Goal: Transaction & Acquisition: Purchase product/service

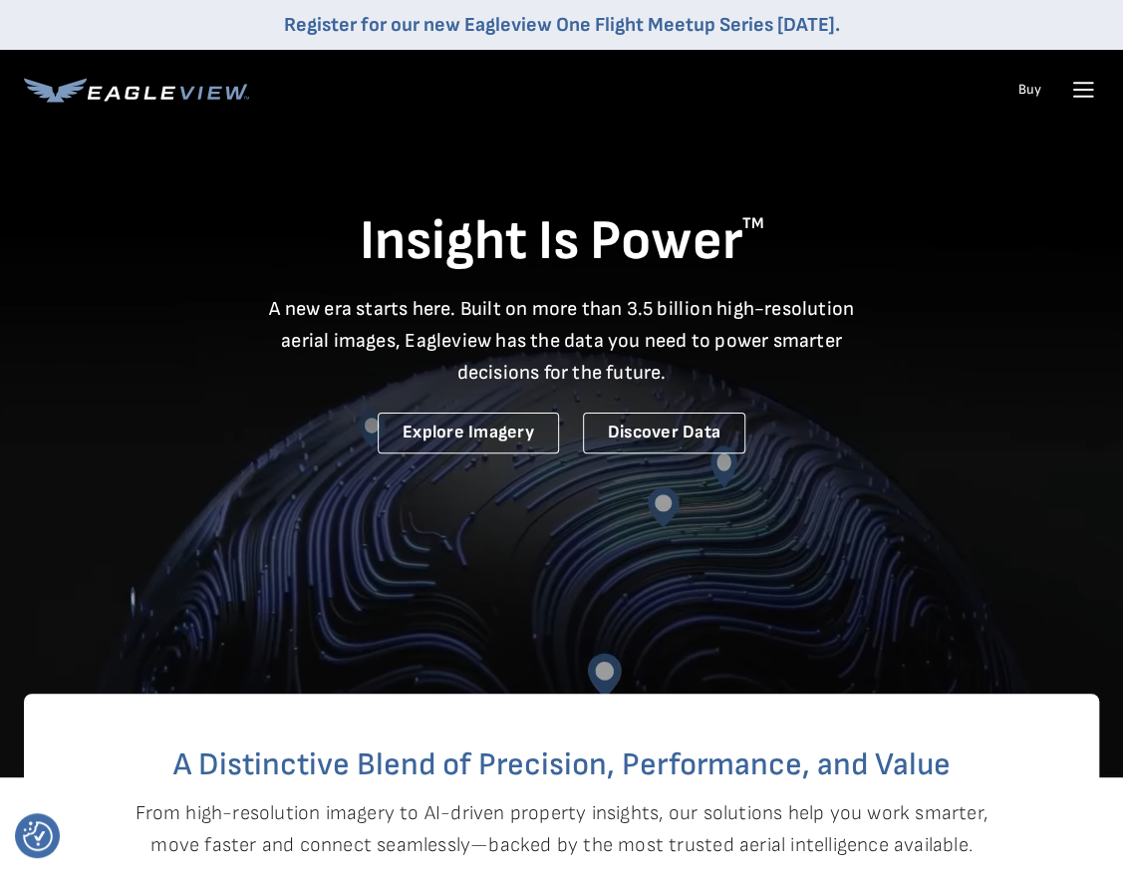
click at [1085, 95] on icon at bounding box center [1083, 90] width 32 height 32
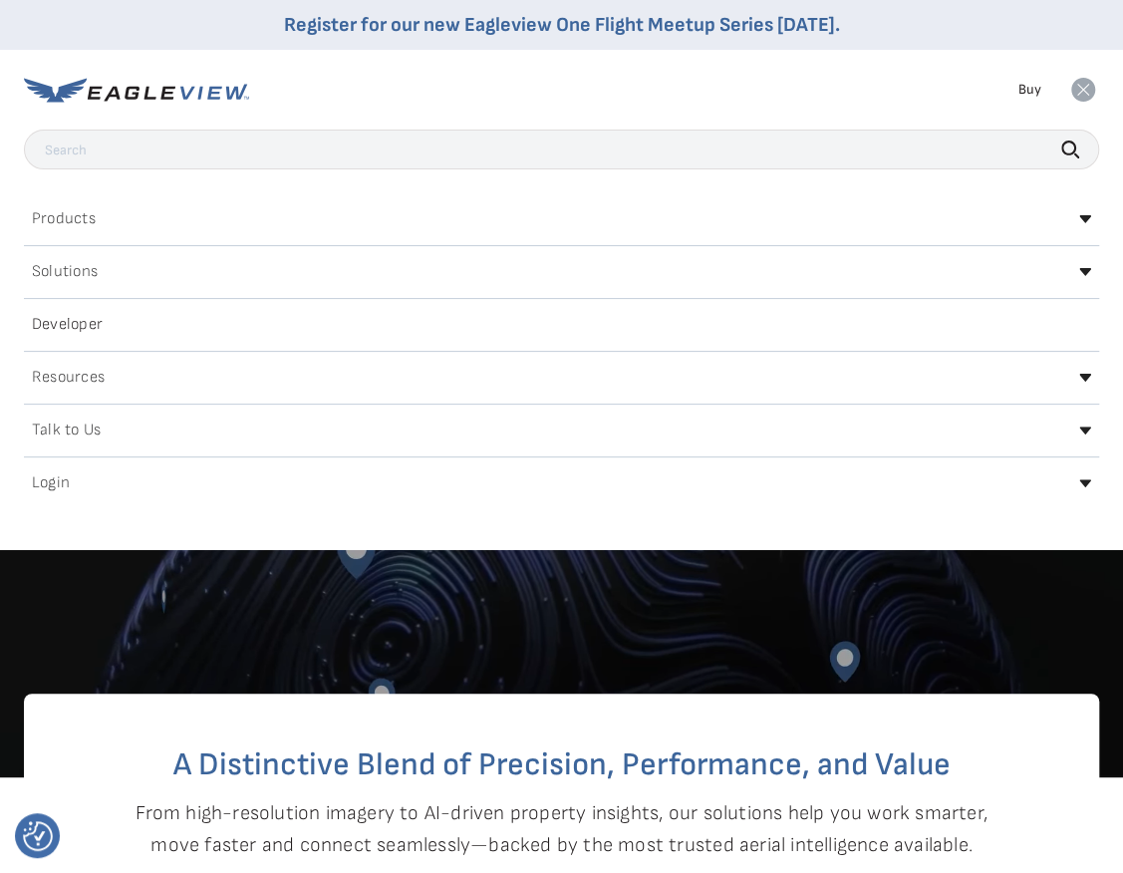
click at [1082, 482] on icon at bounding box center [1085, 483] width 12 height 8
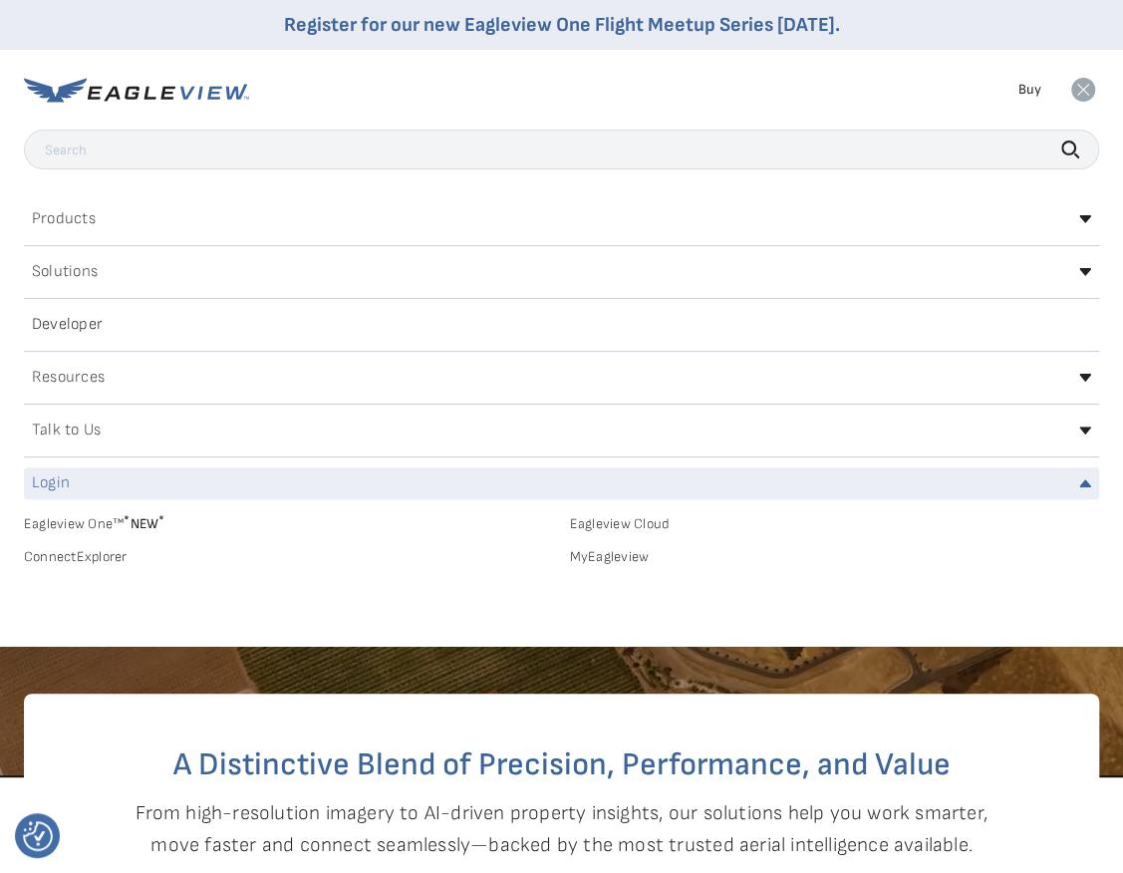
click at [620, 556] on link "MyEagleview" at bounding box center [835, 557] width 530 height 18
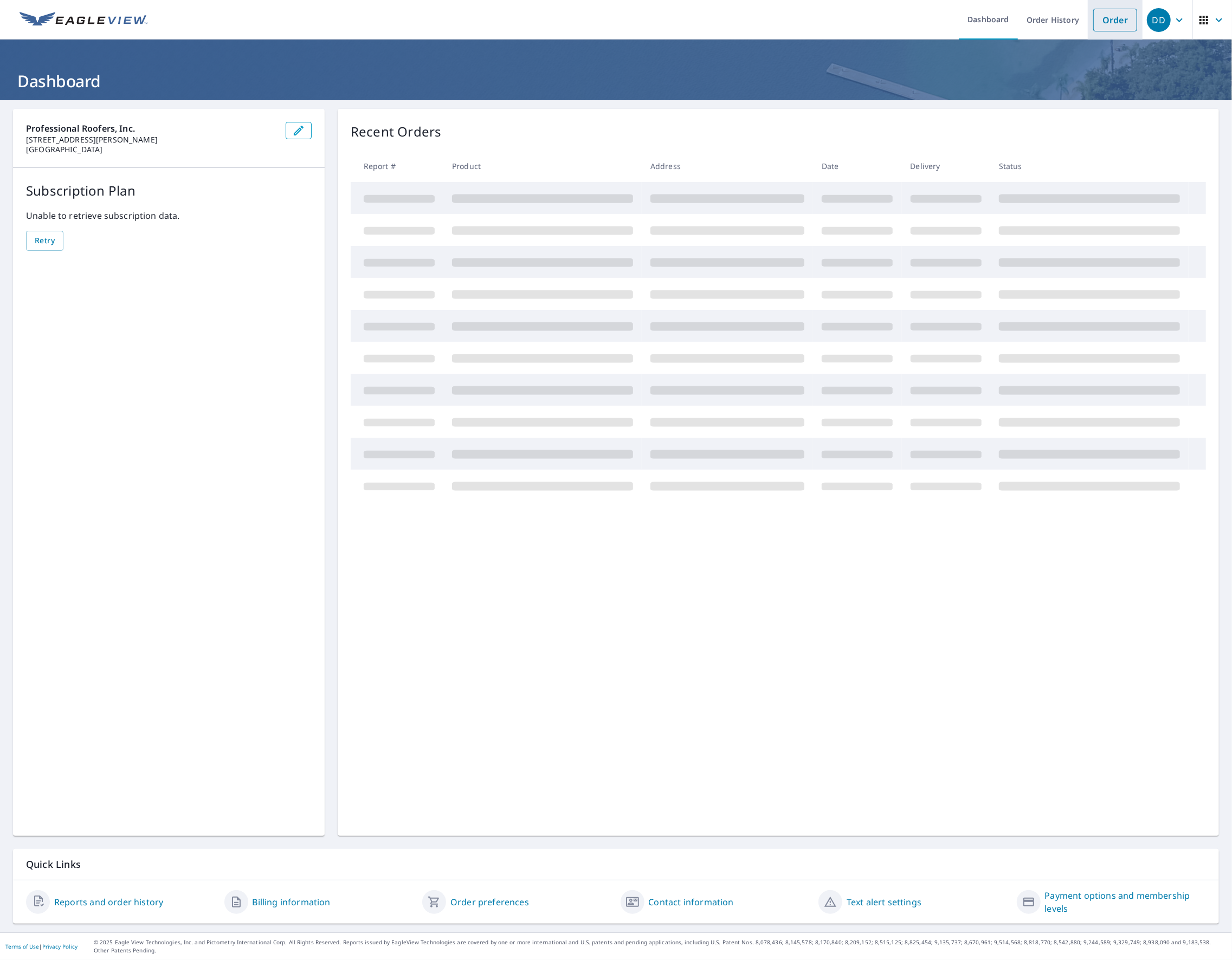
click at [1103, 20] on link "Order" at bounding box center [1115, 20] width 44 height 23
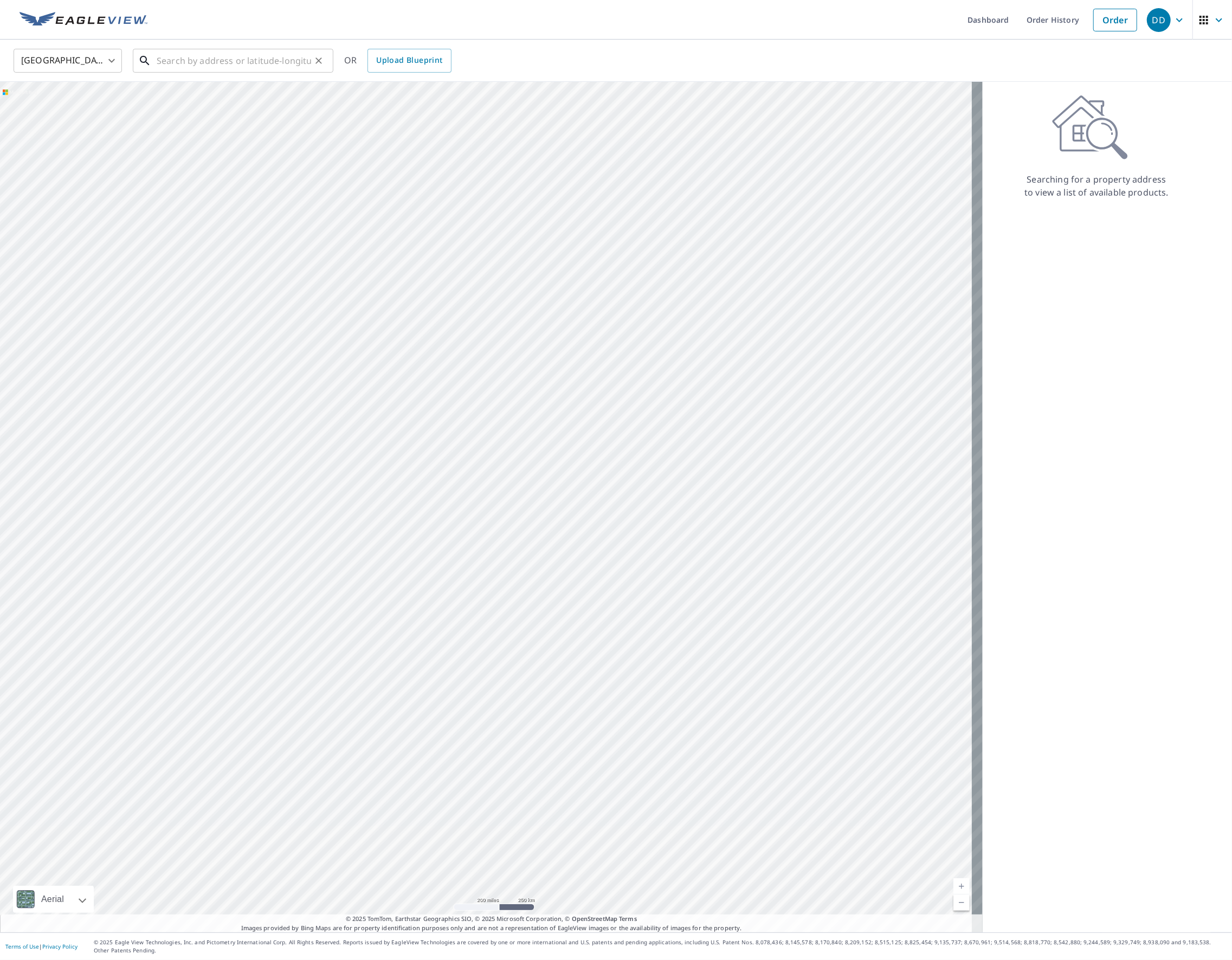
click at [228, 63] on input "text" at bounding box center [234, 61] width 154 height 30
click at [226, 106] on p "[GEOGRAPHIC_DATA]" at bounding box center [239, 104] width 170 height 11
type input "[STREET_ADDRESS][PERSON_NAME]"
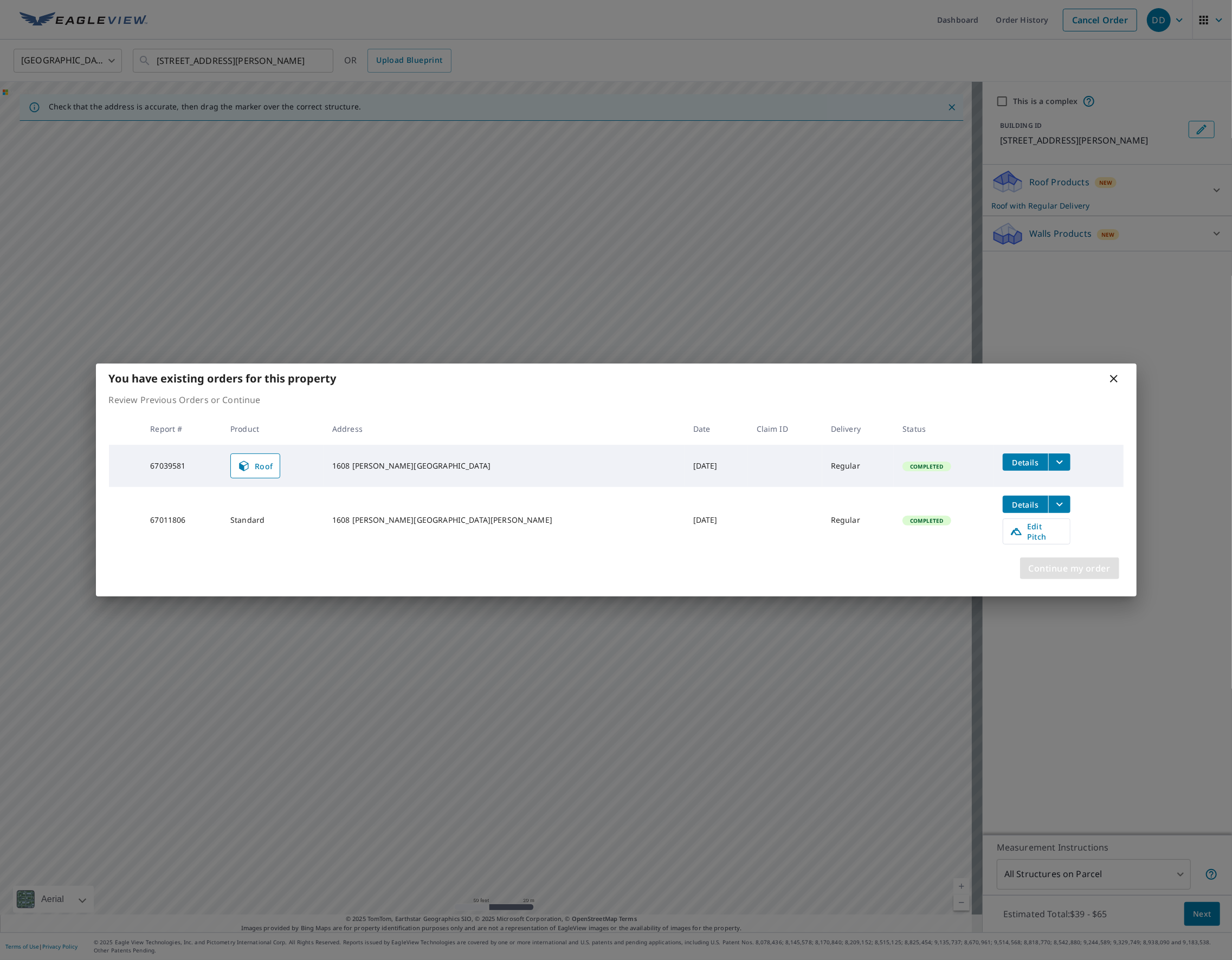
click at [1065, 570] on span "Continue my order" at bounding box center [1069, 569] width 82 height 15
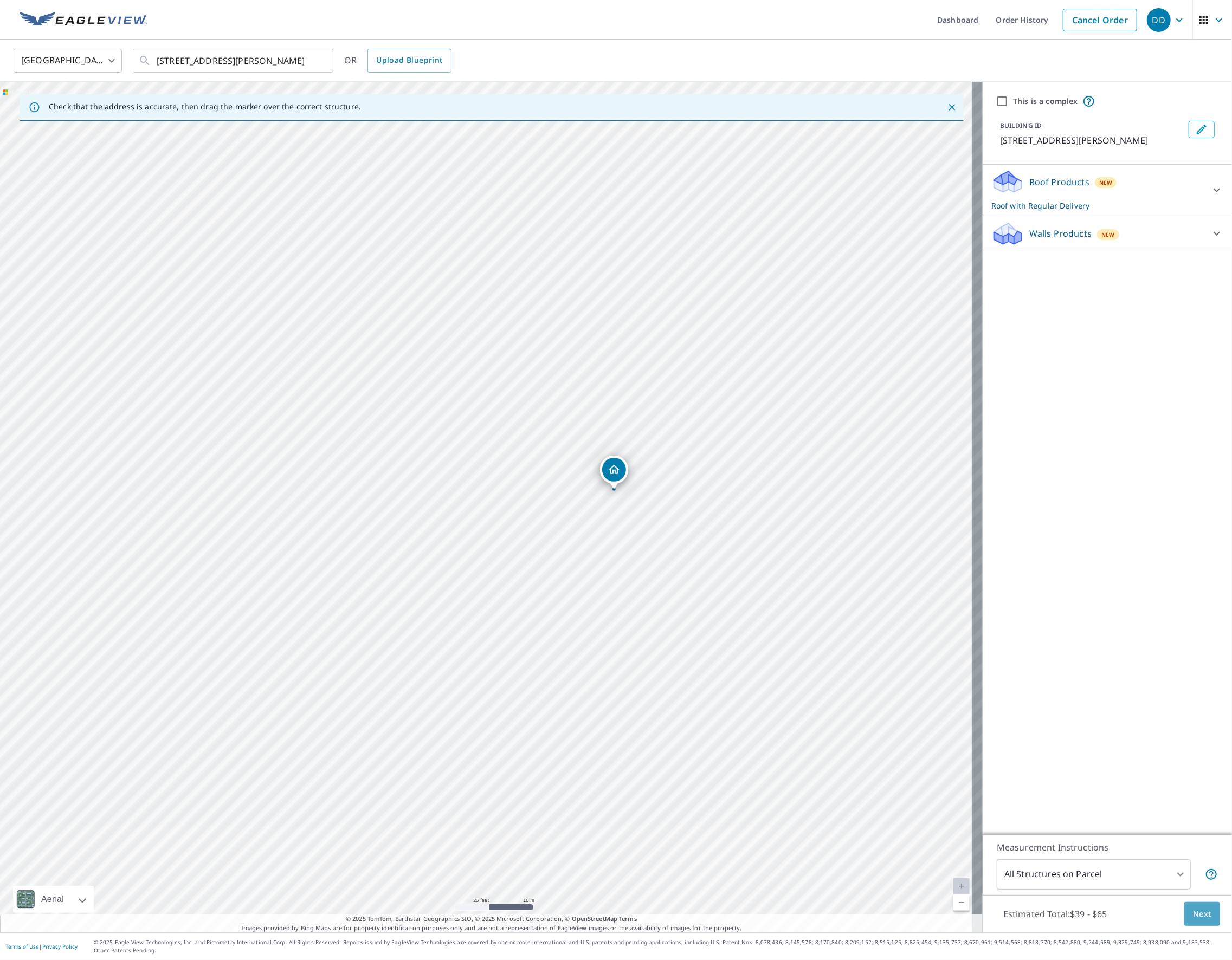
click at [1193, 913] on span "Next" at bounding box center [1202, 914] width 18 height 14
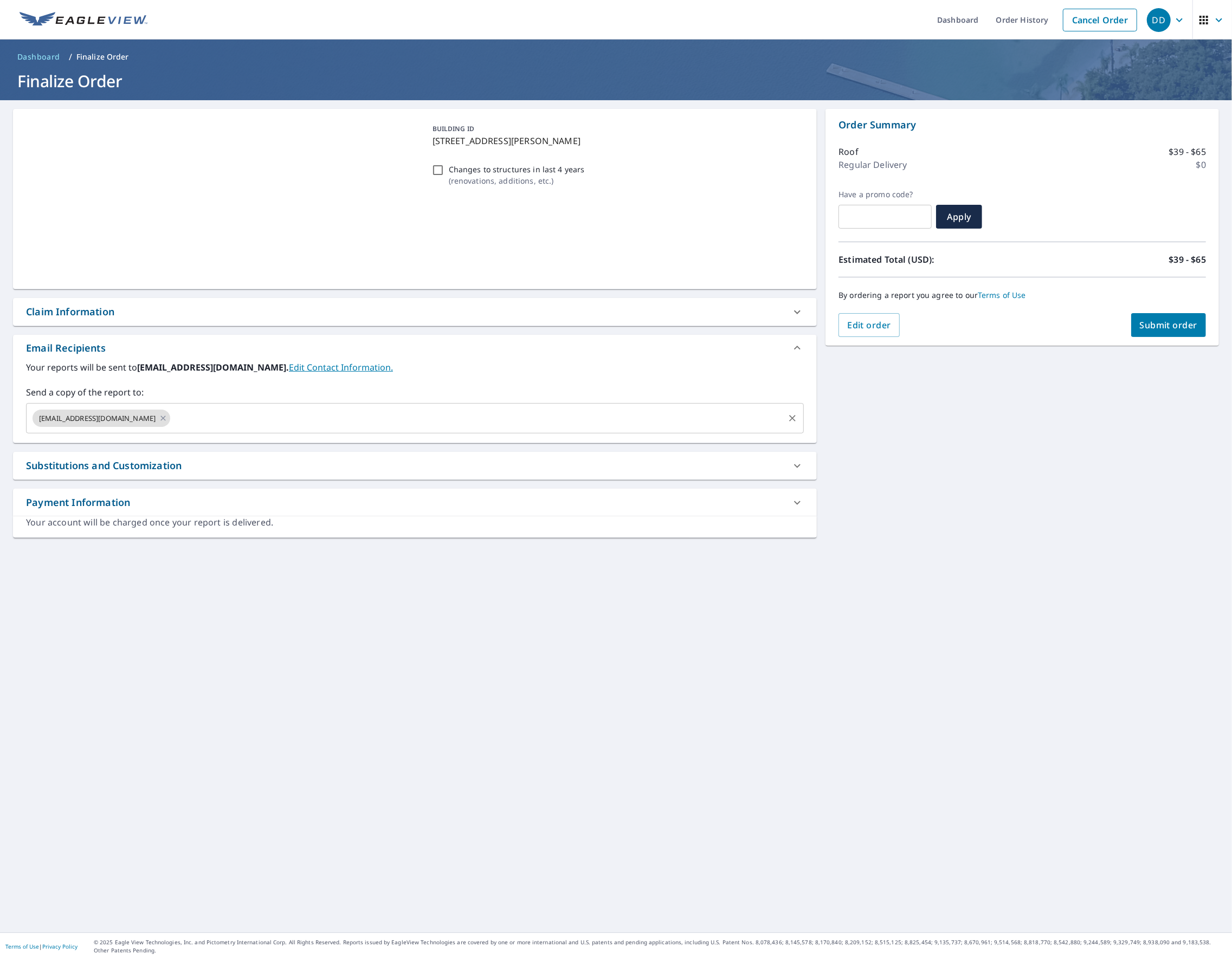
click at [323, 413] on input "text" at bounding box center [477, 419] width 611 height 21
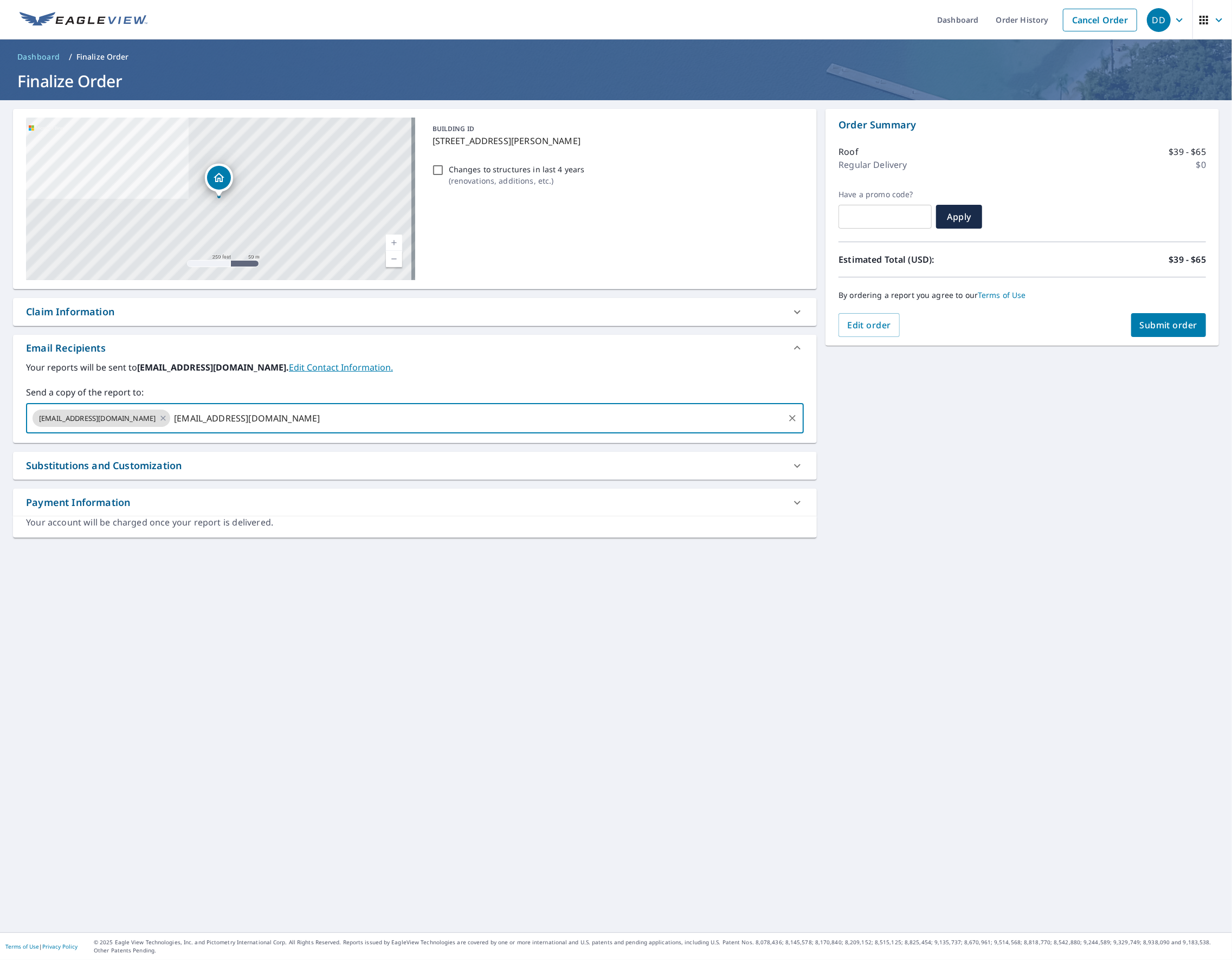
type input "[EMAIL_ADDRESS][DOMAIN_NAME]"
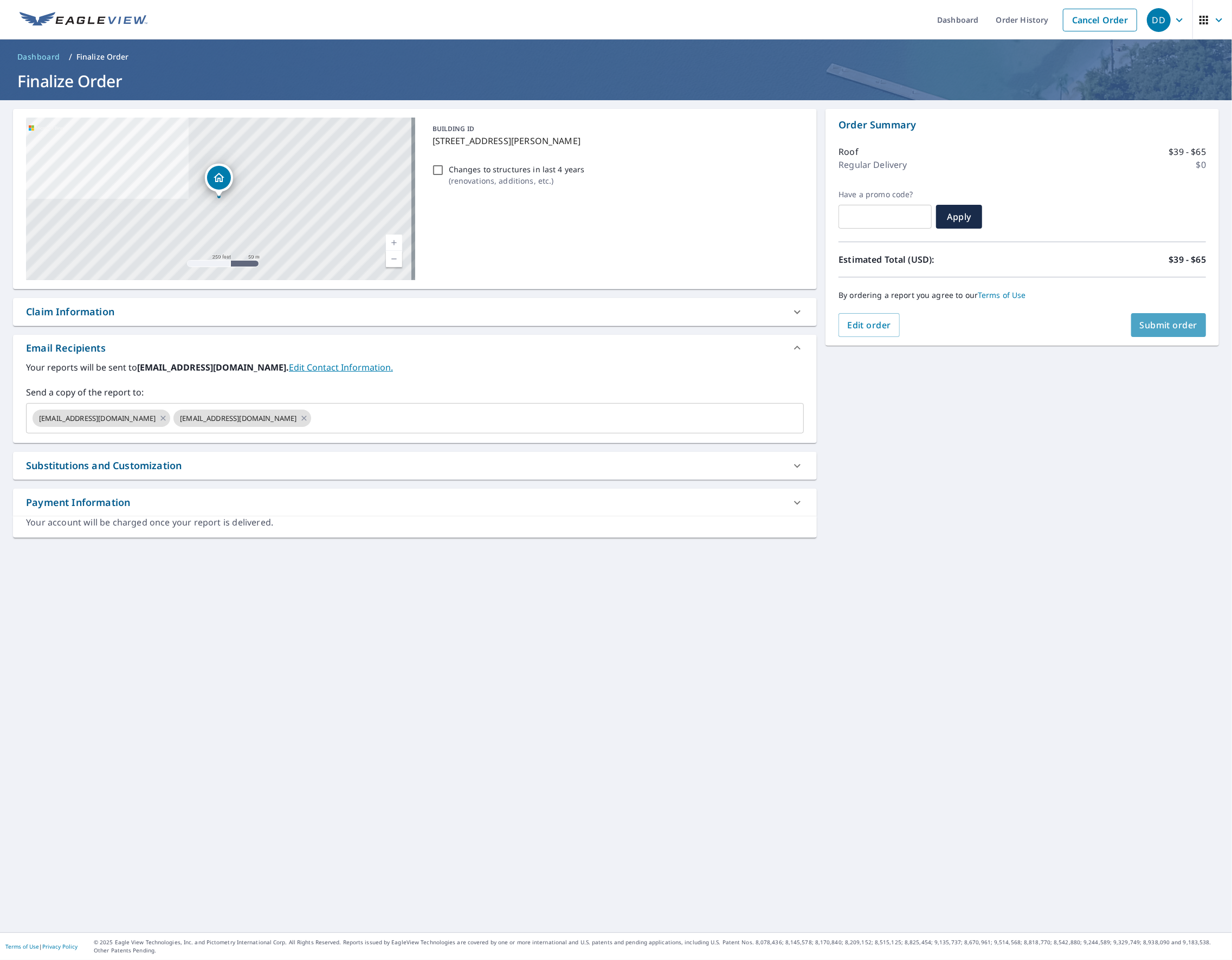
click at [1164, 324] on span "Submit order" at bounding box center [1168, 325] width 58 height 12
checkbox input "true"
